Goal: Find specific page/section: Find specific page/section

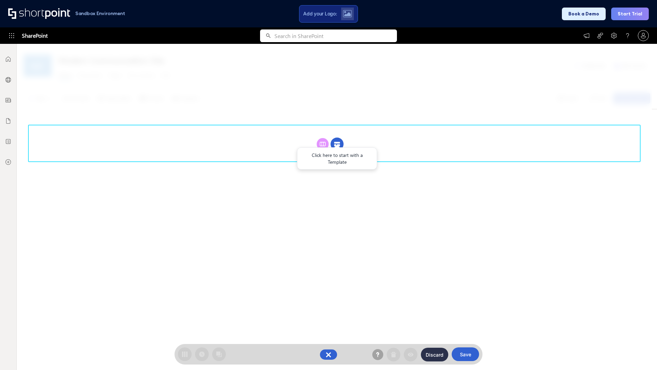
click at [337, 144] on circle at bounding box center [337, 144] width 13 height 13
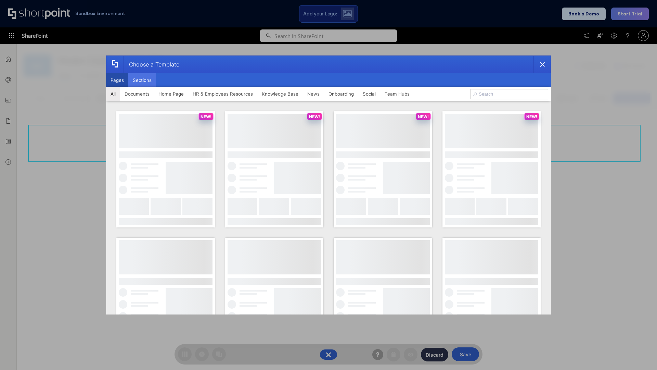
click at [142, 80] on button "Sections" at bounding box center [142, 80] width 28 height 14
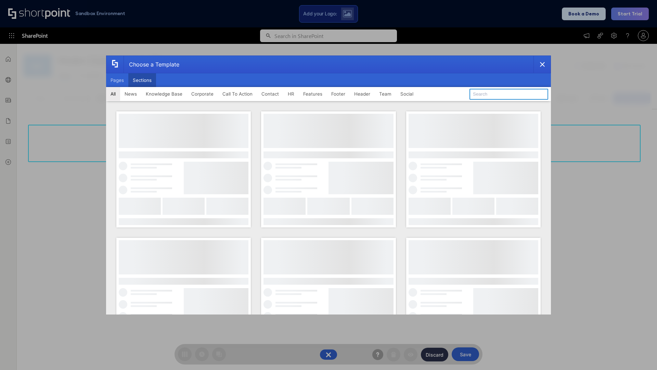
type input "Announcements"
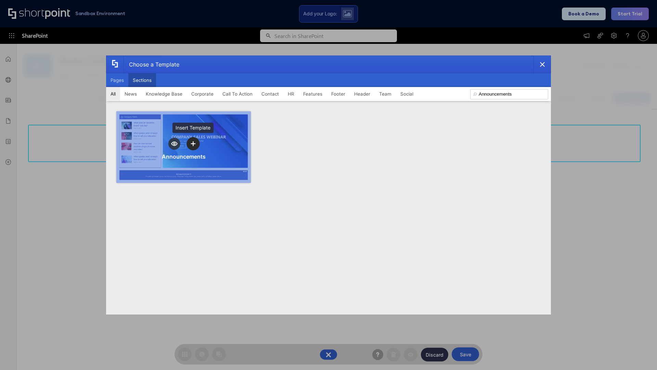
click at [193, 143] on icon "template selector" at bounding box center [193, 143] width 5 height 5
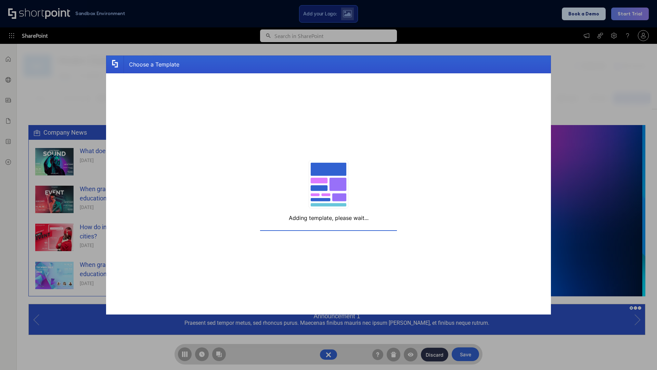
scroll to position [5, 5]
